Goal: Information Seeking & Learning: Learn about a topic

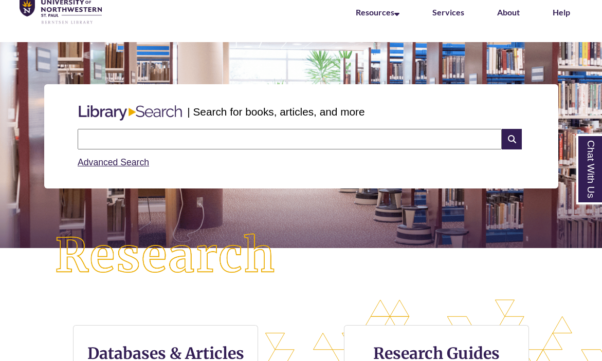
scroll to position [213, 0]
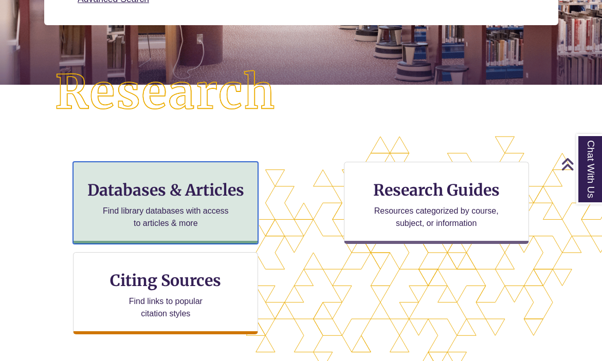
click at [182, 197] on h3 "Databases & Articles" at bounding box center [166, 190] width 168 height 20
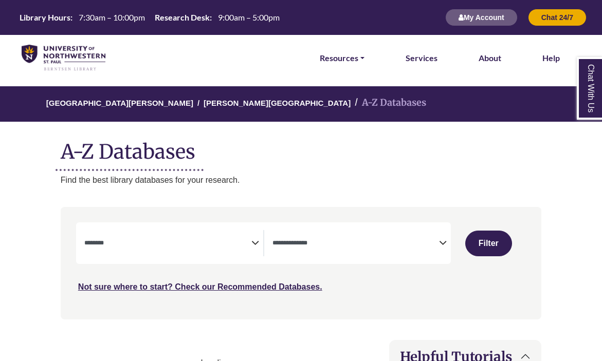
select select "Database Subject Filter"
select select "Database Types Filter"
select select "Database Subject Filter"
select select "Database Types Filter"
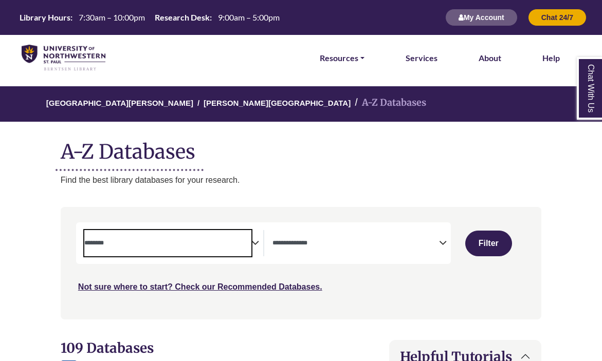
click at [195, 236] on span "Search filters" at bounding box center [167, 243] width 167 height 26
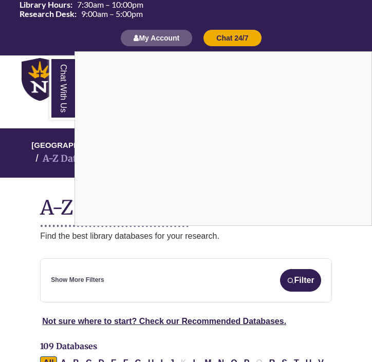
click at [32, 140] on div "Chat With Us" at bounding box center [186, 181] width 372 height 362
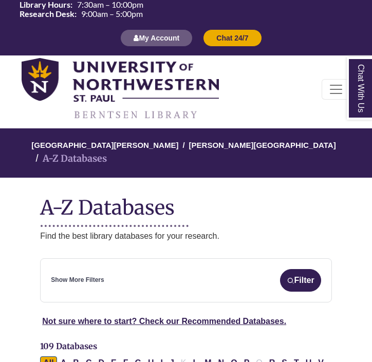
click at [15, 47] on div "Library Hours: 7:30am – 10:00pm Research Desk: 9:00am – 5:00pm My Account Chat …" at bounding box center [186, 28] width 372 height 56
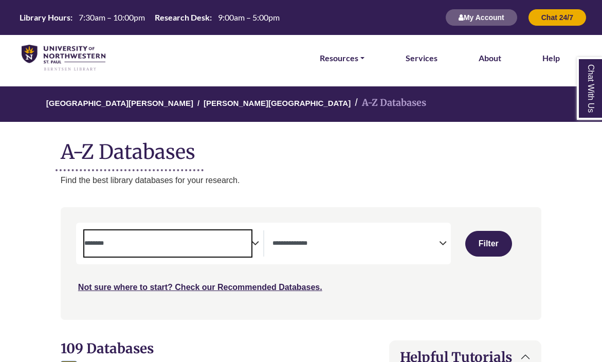
scroll to position [84, 0]
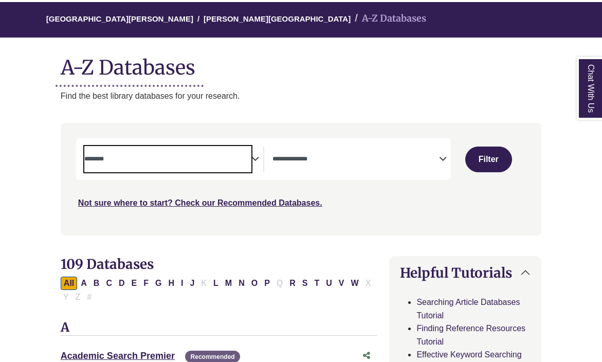
click at [253, 158] on icon "Search filters" at bounding box center [255, 157] width 8 height 15
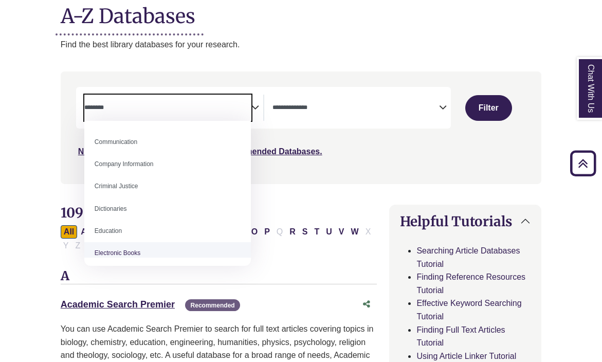
scroll to position [194, 0]
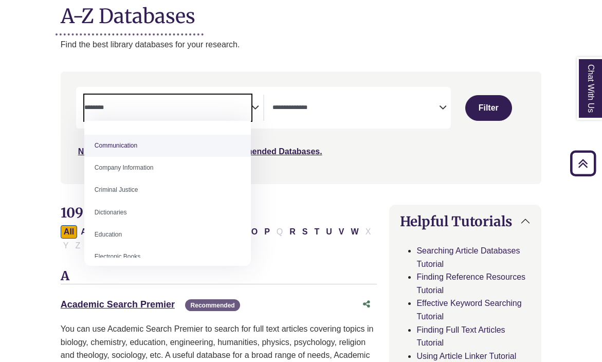
select select "*****"
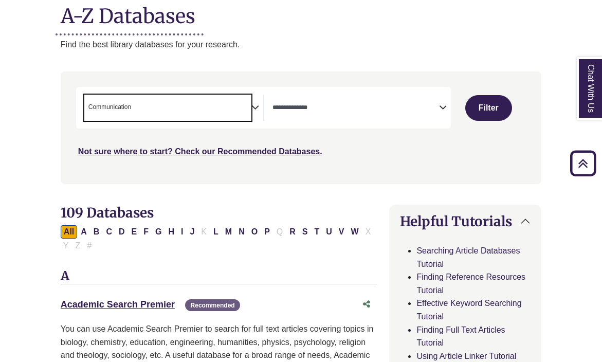
scroll to position [90, 0]
click at [382, 116] on span "Search filters" at bounding box center [355, 108] width 167 height 26
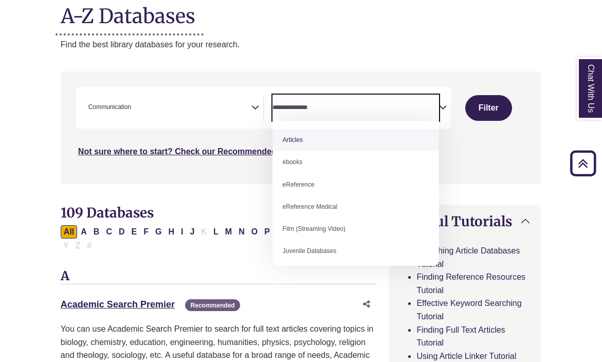
click at [521, 182] on nav "**********" at bounding box center [301, 127] width 481 height 112
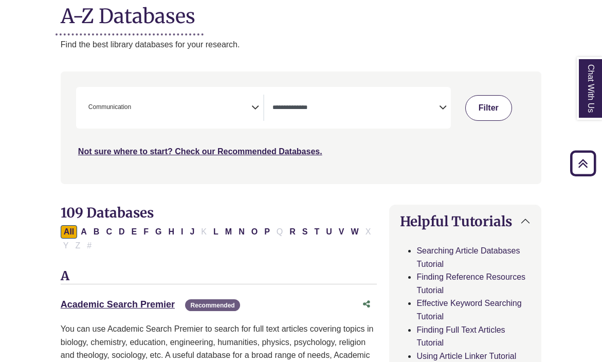
click at [488, 119] on button "Filter" at bounding box center [488, 108] width 47 height 26
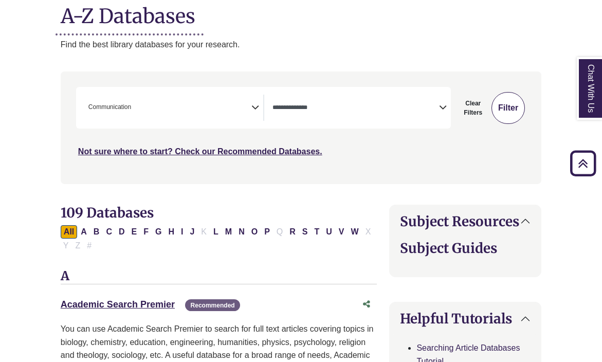
select select "Database Types Filter"
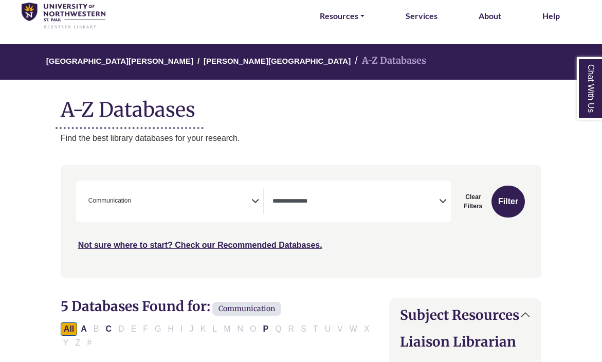
scroll to position [43, 0]
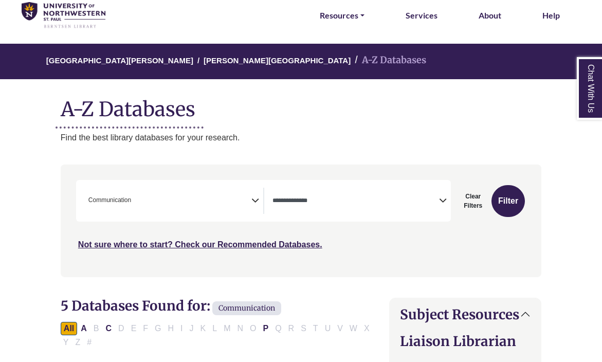
click at [216, 205] on span "× Communication" at bounding box center [167, 201] width 167 height 26
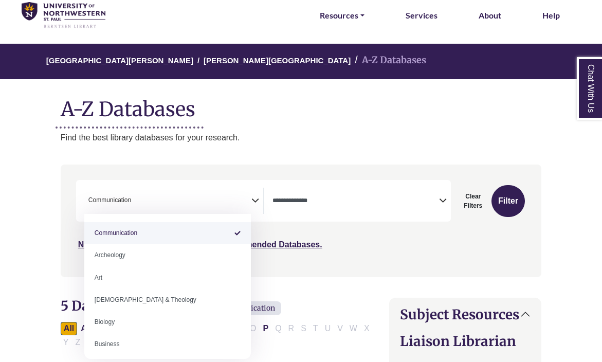
select select "Database Subject Filter"
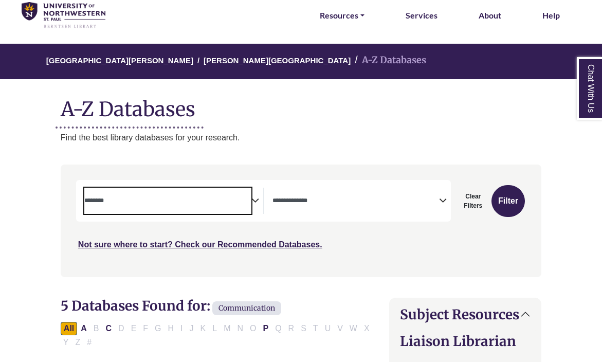
click at [361, 207] on span "Search filters" at bounding box center [355, 201] width 167 height 26
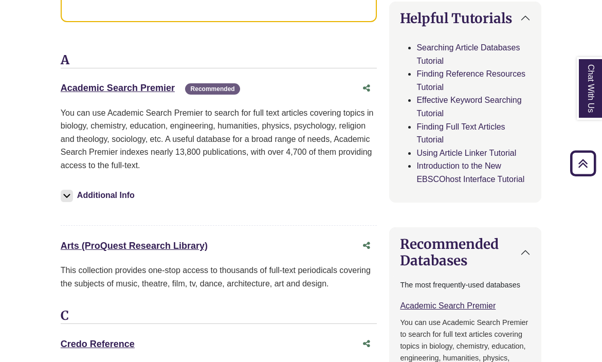
scroll to position [554, 0]
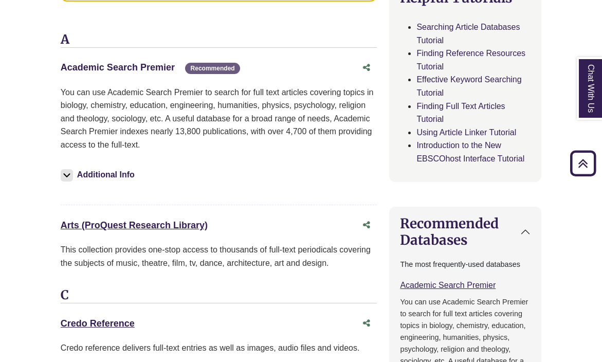
click at [135, 63] on link "Academic Search Premier This link opens in a new window" at bounding box center [118, 67] width 114 height 10
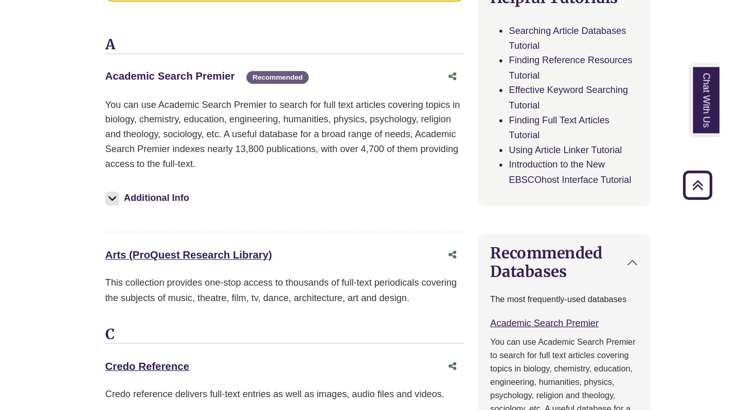
scroll to position [540, 0]
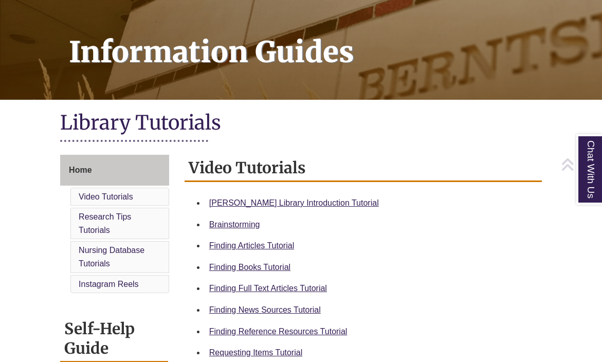
scroll to position [137, 0]
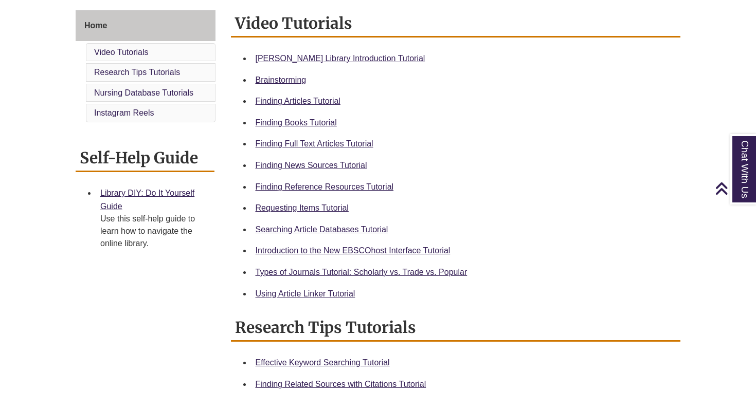
scroll to position [279, 0]
click at [293, 293] on link "Using Article Linker Tutorial" at bounding box center [305, 293] width 100 height 9
